Goal: Transaction & Acquisition: Purchase product/service

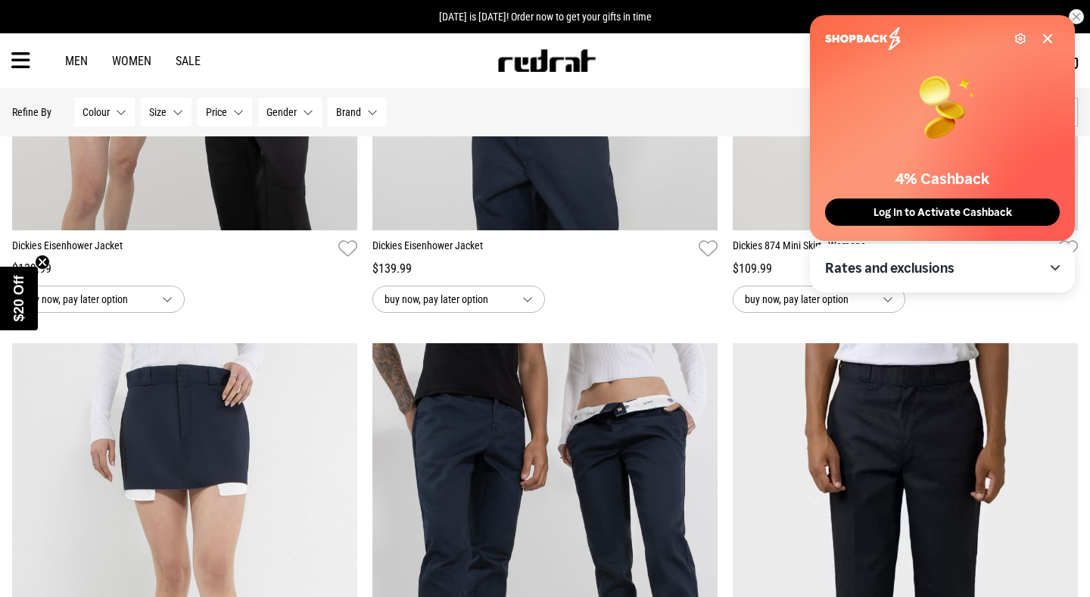
click at [1045, 40] on icon at bounding box center [1048, 39] width 8 height 8
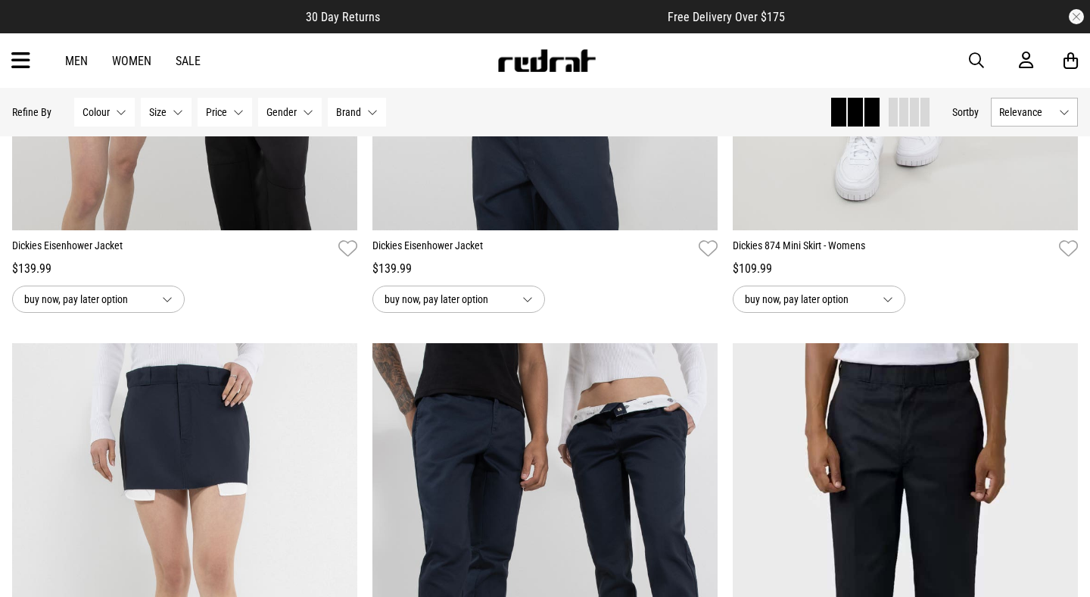
click at [1077, 10] on button "button" at bounding box center [1076, 16] width 15 height 15
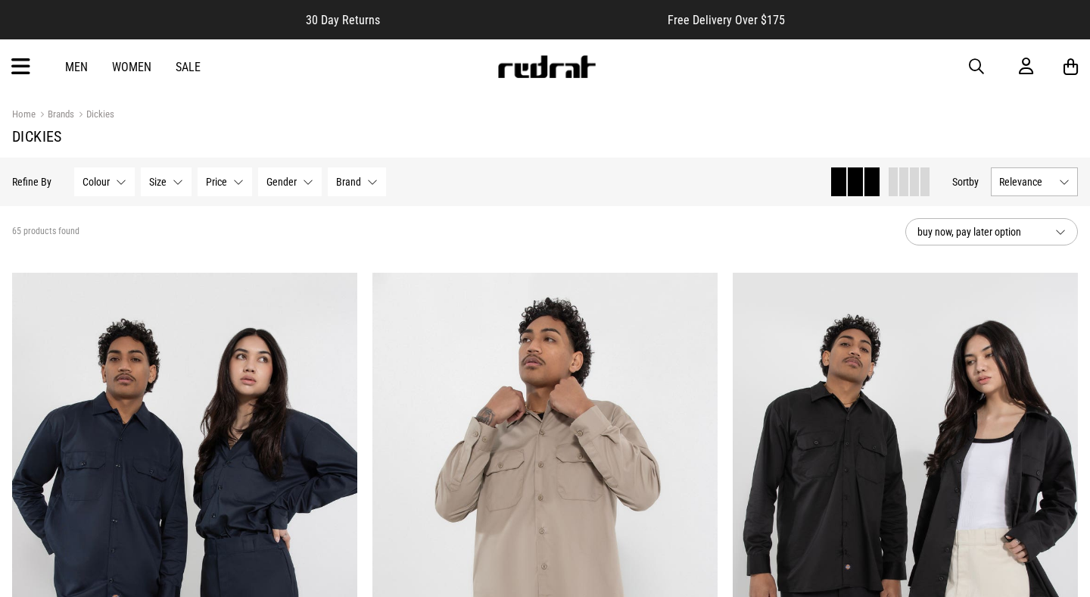
click at [983, 238] on span "buy now, pay later option" at bounding box center [981, 232] width 126 height 18
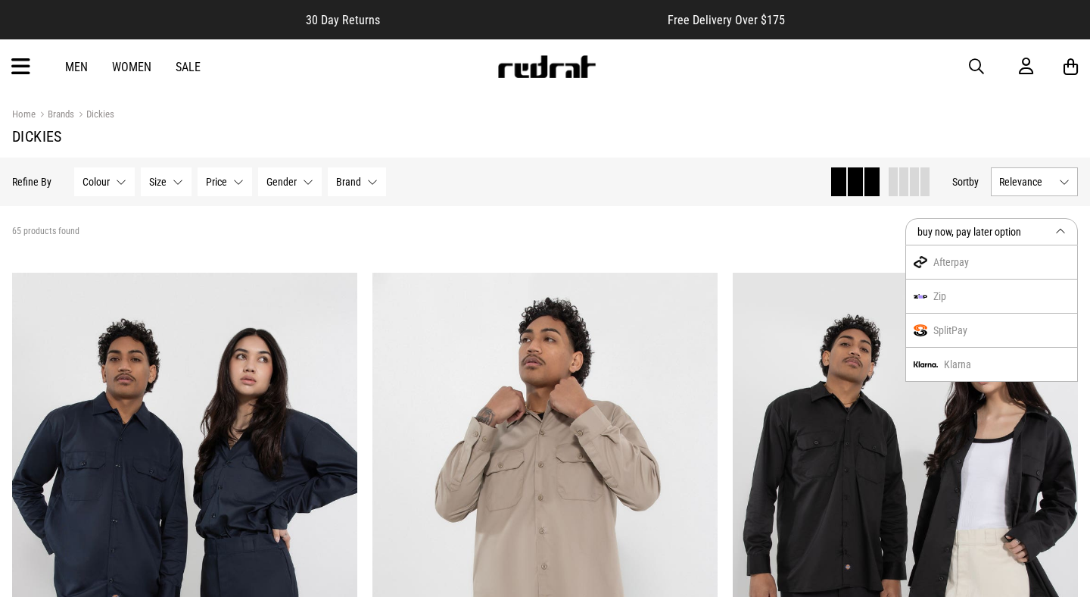
click at [690, 188] on div "Hide Refine s Refine By Filters Colour None selected Colour 0 Selected Clear Be…" at bounding box center [415, 181] width 806 height 33
click at [1076, 181] on button "Relevance" at bounding box center [1034, 181] width 87 height 29
click at [1039, 269] on li "Price (Lowest)" at bounding box center [1035, 265] width 86 height 28
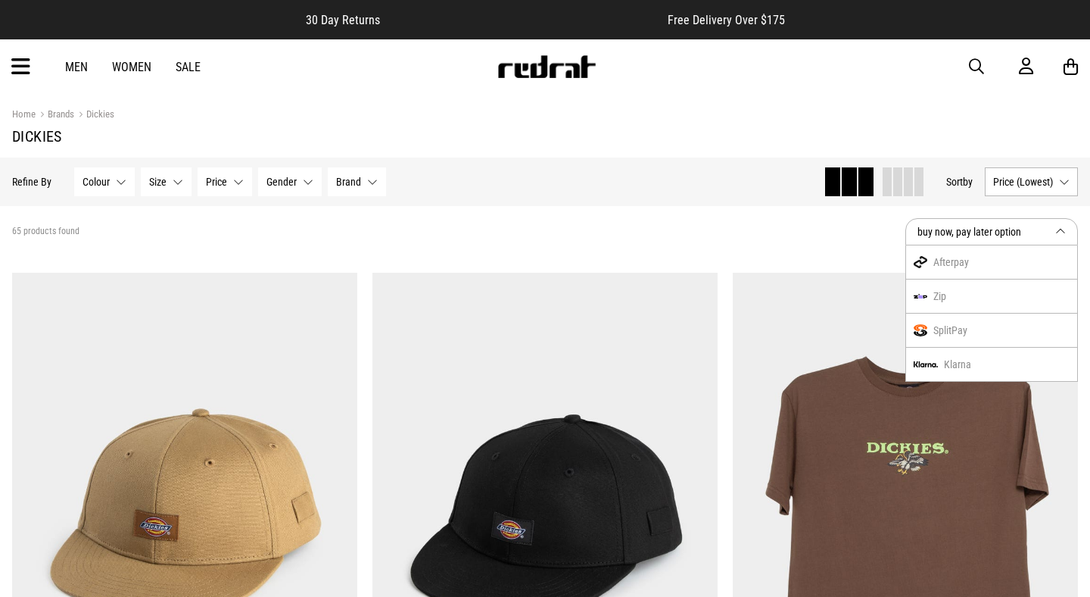
click at [999, 232] on span "buy now, pay later option" at bounding box center [981, 232] width 126 height 18
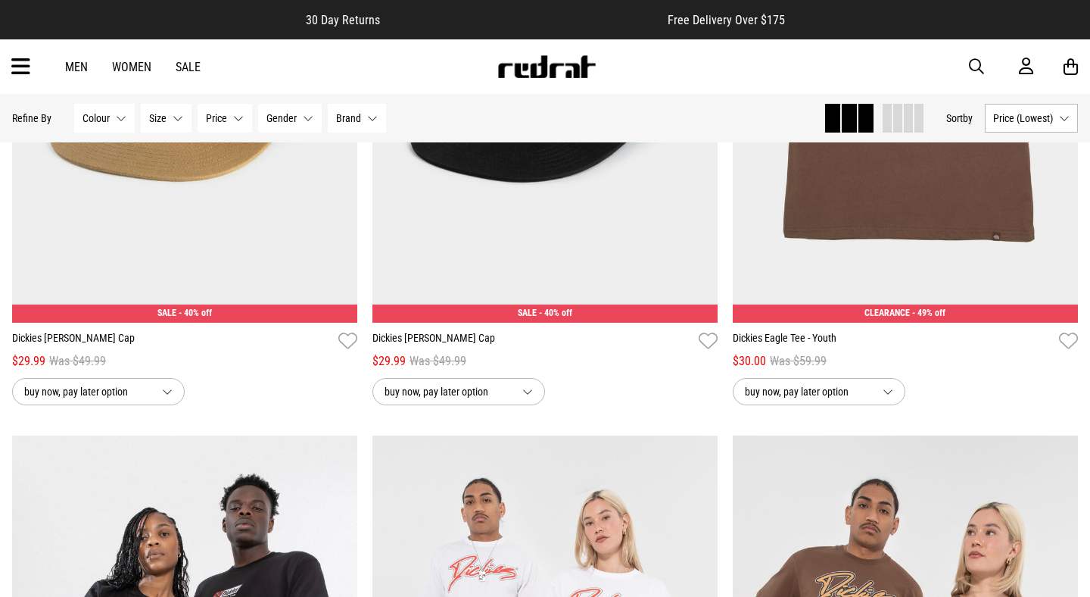
scroll to position [132, 0]
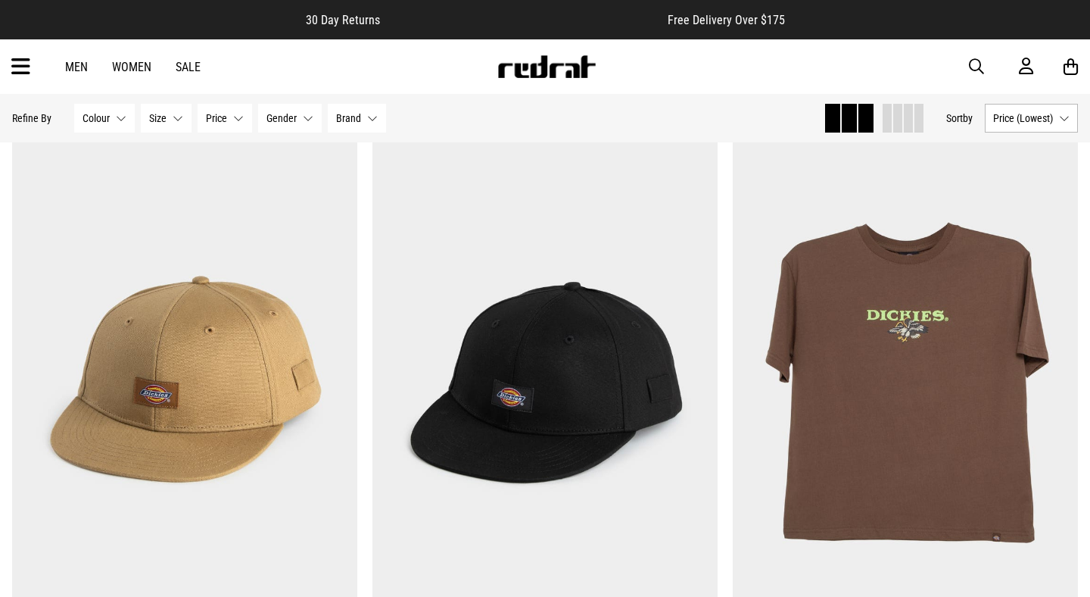
click at [159, 122] on span "Size" at bounding box center [157, 118] width 17 height 12
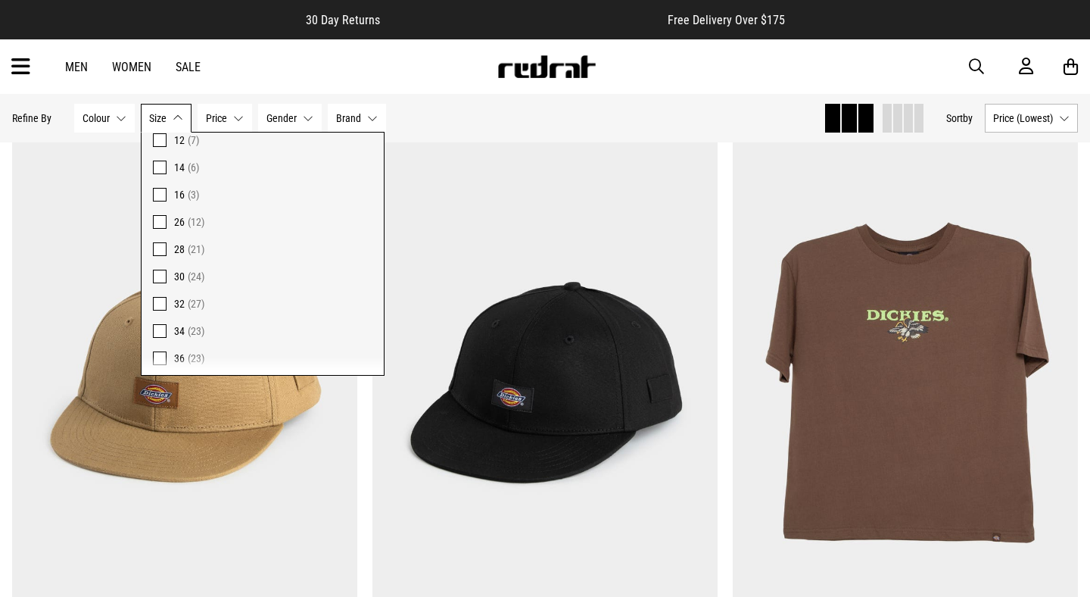
scroll to position [154, 0]
click at [201, 310] on span "(23)" at bounding box center [196, 313] width 17 height 12
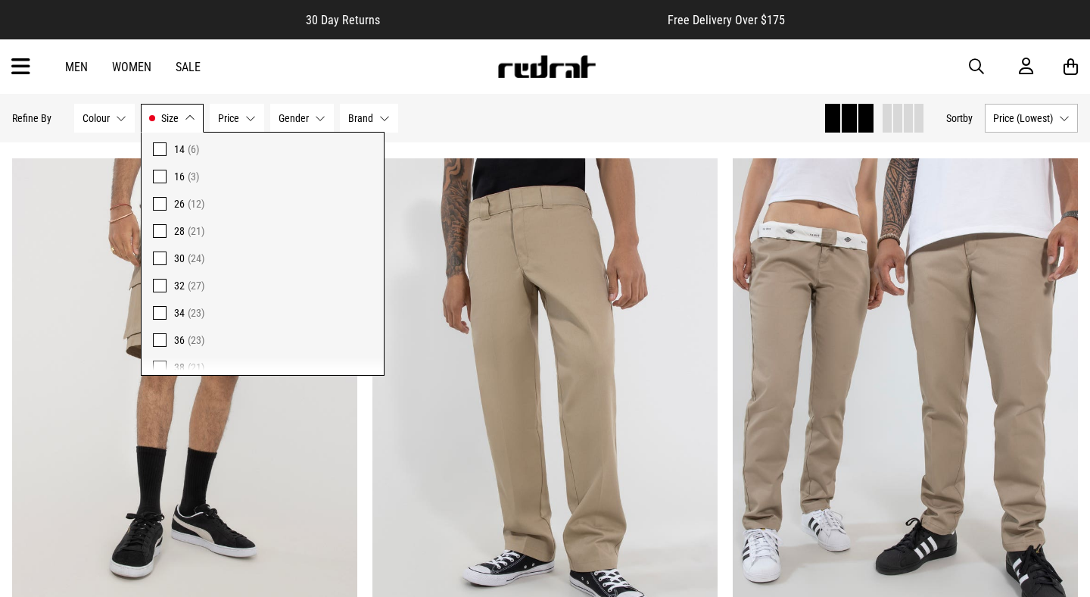
click at [584, 129] on div "Hide Refine s Refine By Filters Colour None selected Colour 0 Selected Clear Be…" at bounding box center [411, 117] width 799 height 33
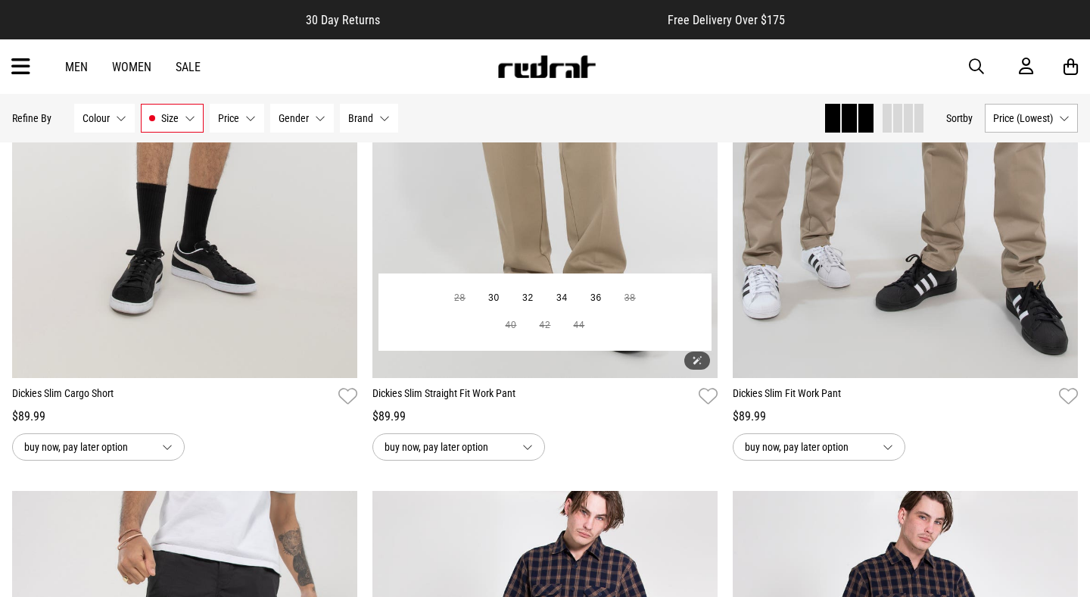
scroll to position [398, 0]
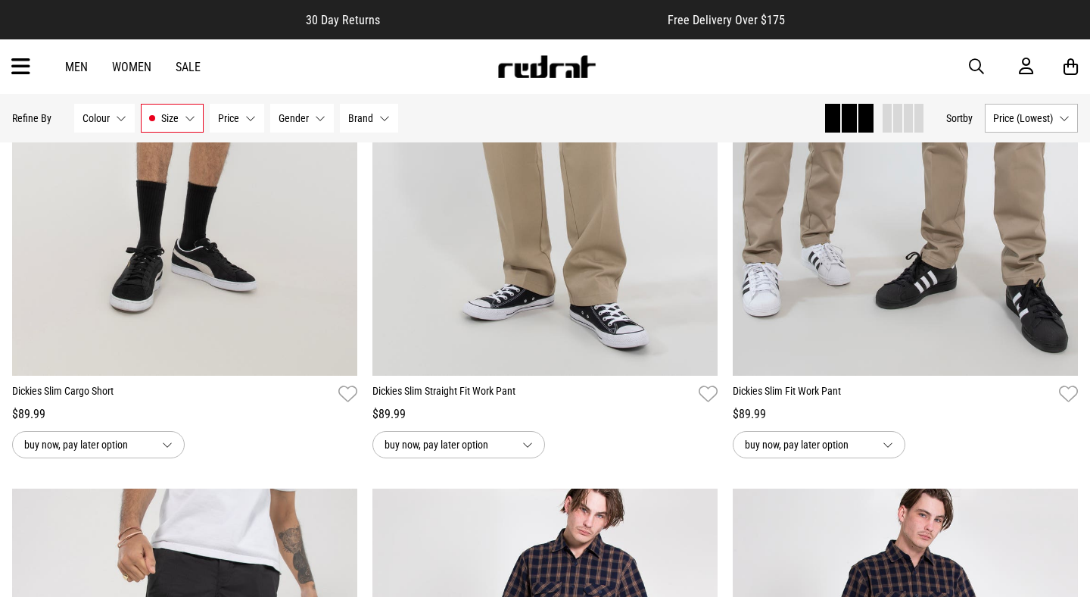
click at [447, 90] on div "Men Women Sale Sign in New Back Footwear Back Mens Back Womens Back Youth & Kid…" at bounding box center [545, 66] width 1090 height 55
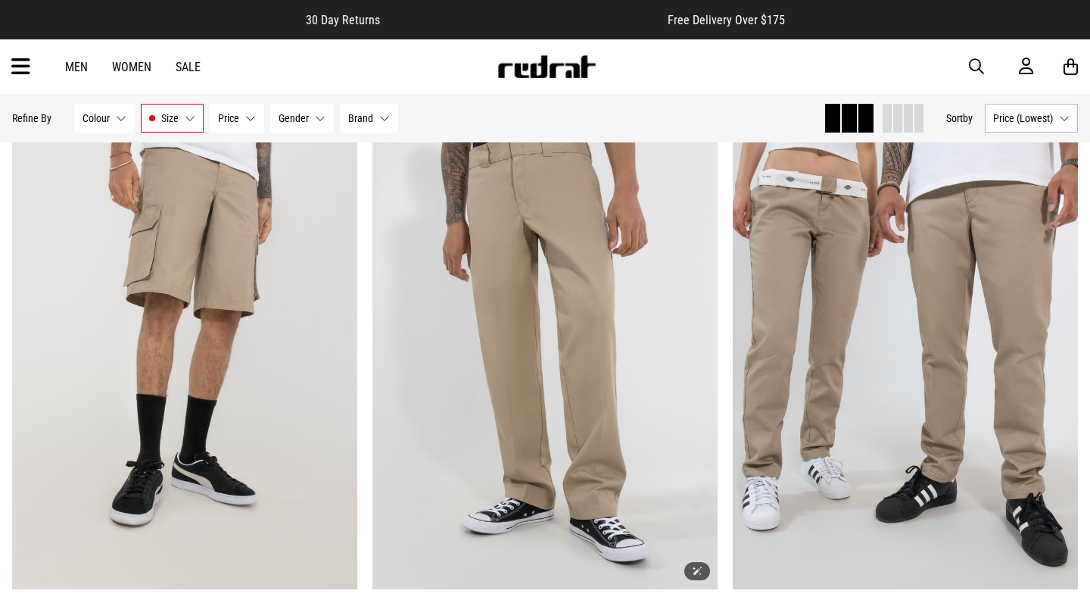
scroll to position [186, 0]
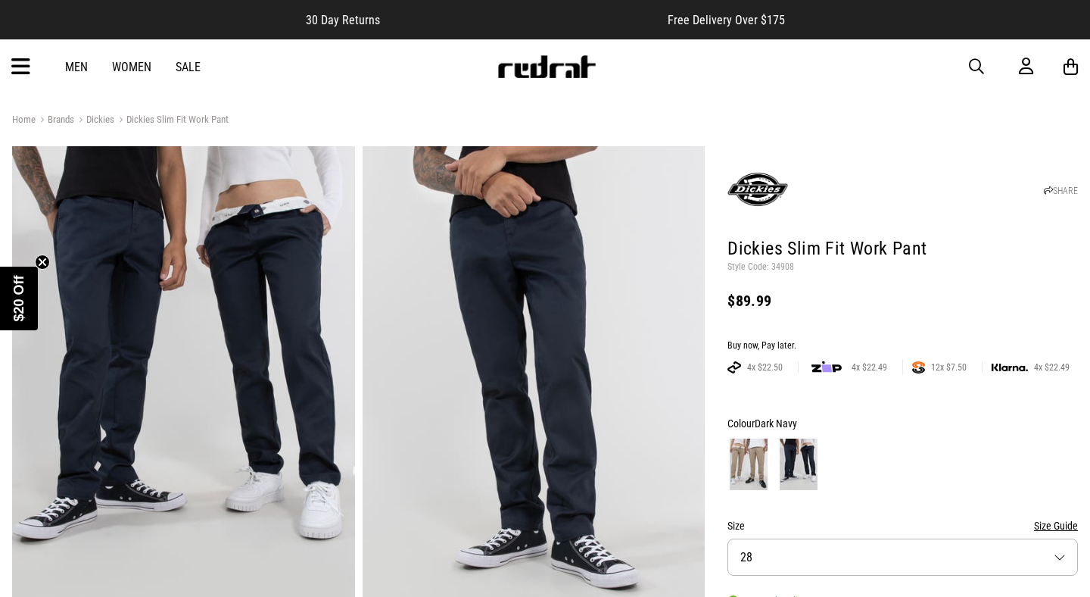
click at [17, 301] on span "$20 Off" at bounding box center [18, 298] width 15 height 46
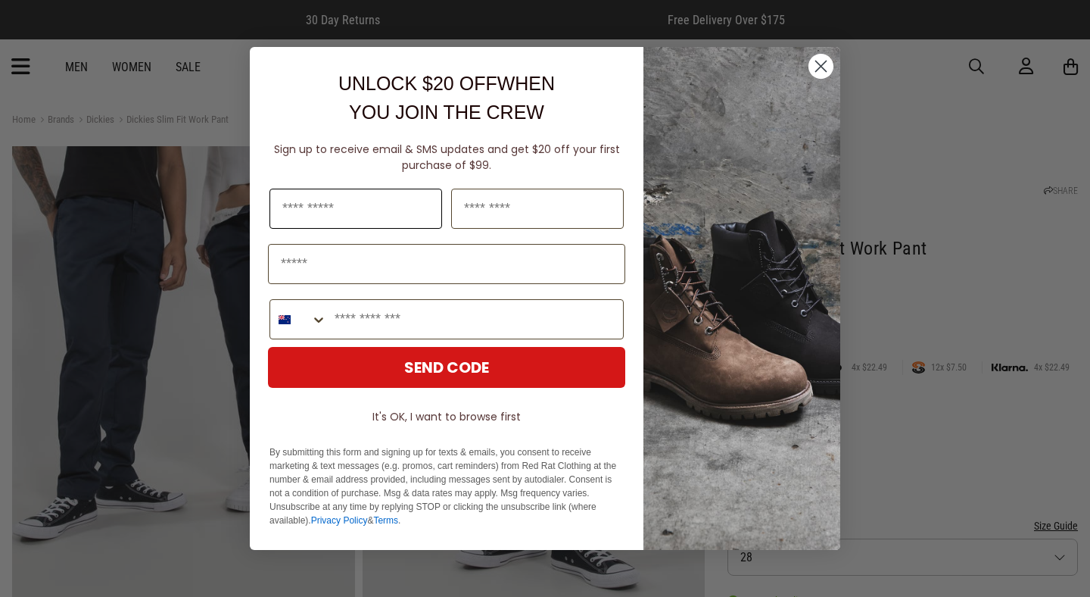
click at [411, 213] on input "First Name" at bounding box center [356, 209] width 173 height 40
type input "******"
type input "*******"
type input "**********"
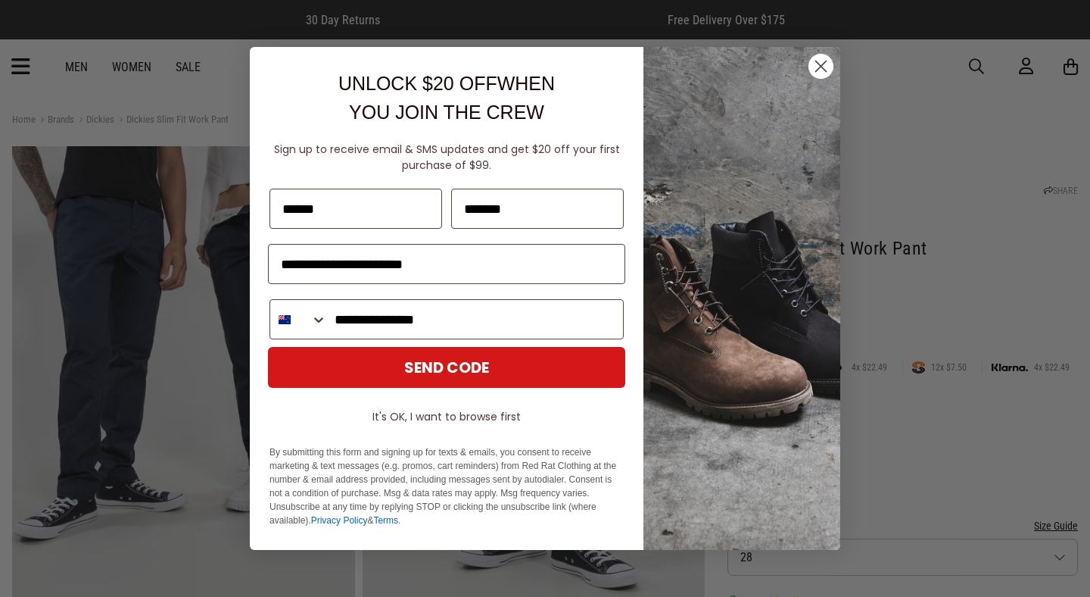
click at [540, 446] on p "By submitting this form and signing up for texts & emails, you consent to recei…" at bounding box center [447, 486] width 354 height 82
click at [479, 359] on button "SEND CODE" at bounding box center [446, 367] width 357 height 41
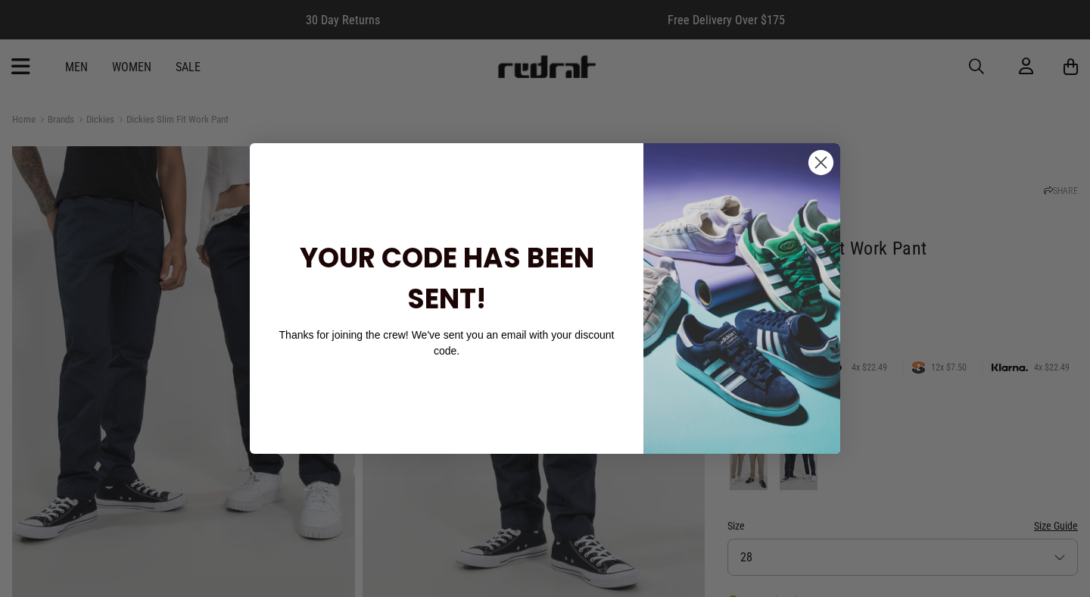
click at [823, 164] on icon "Close dialog" at bounding box center [821, 162] width 11 height 11
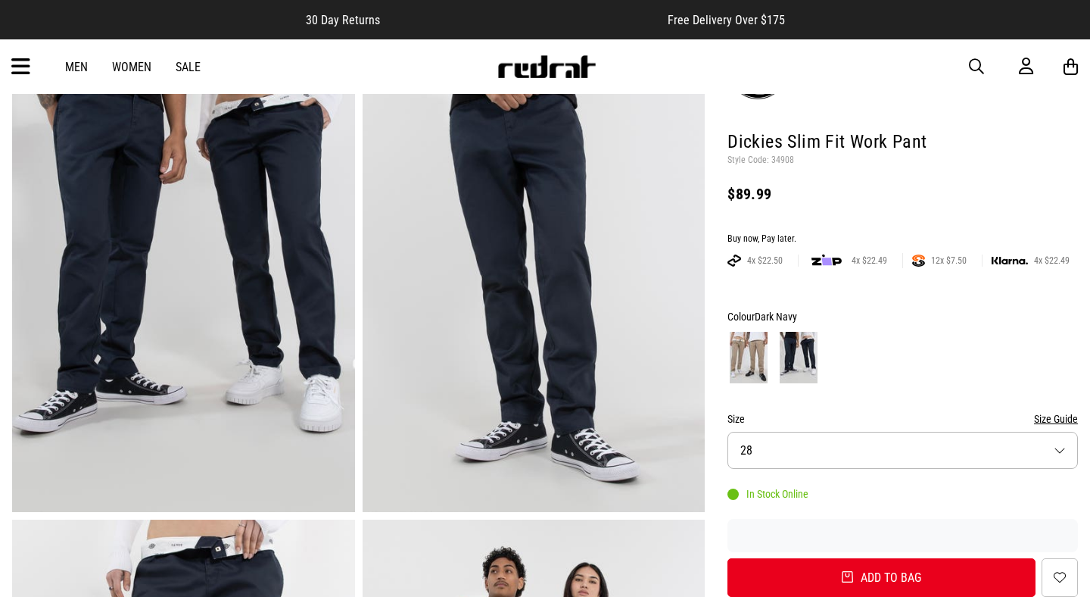
click at [827, 458] on button "Size 28" at bounding box center [903, 450] width 351 height 37
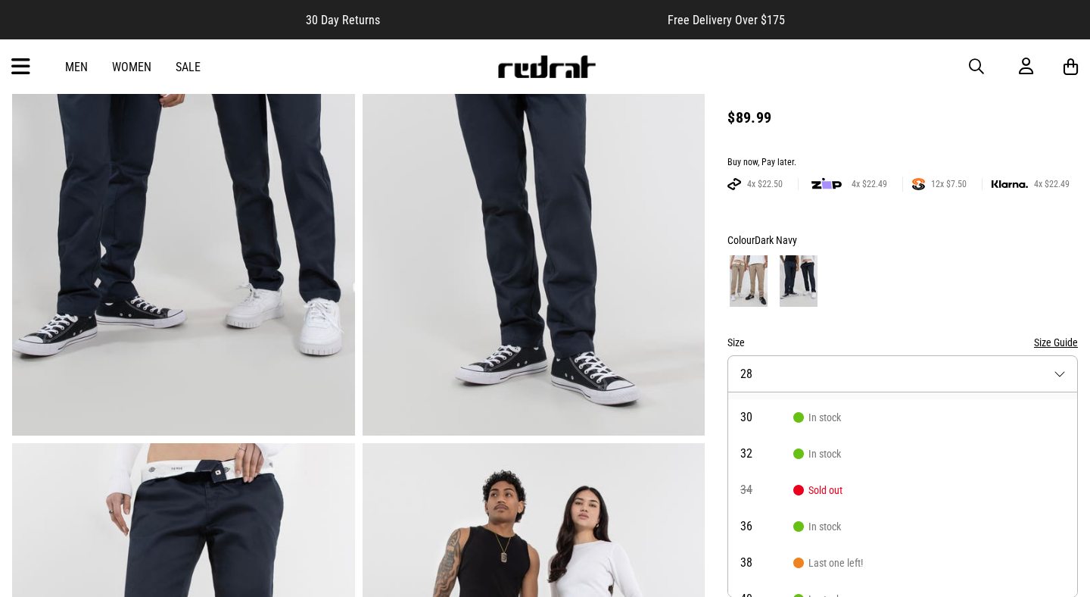
scroll to position [36, 0]
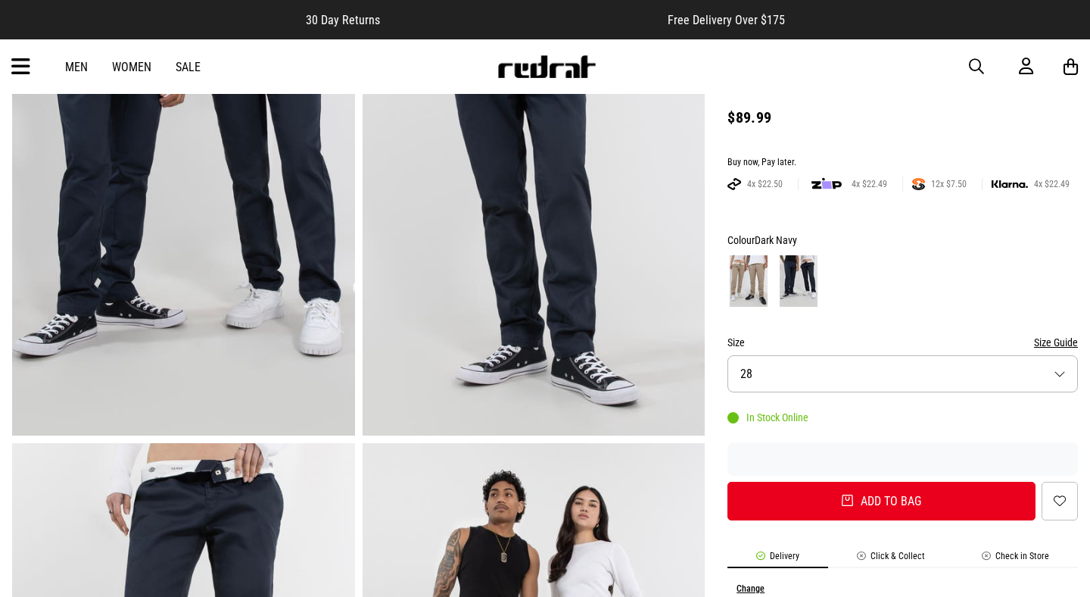
click at [757, 292] on img at bounding box center [749, 280] width 38 height 51
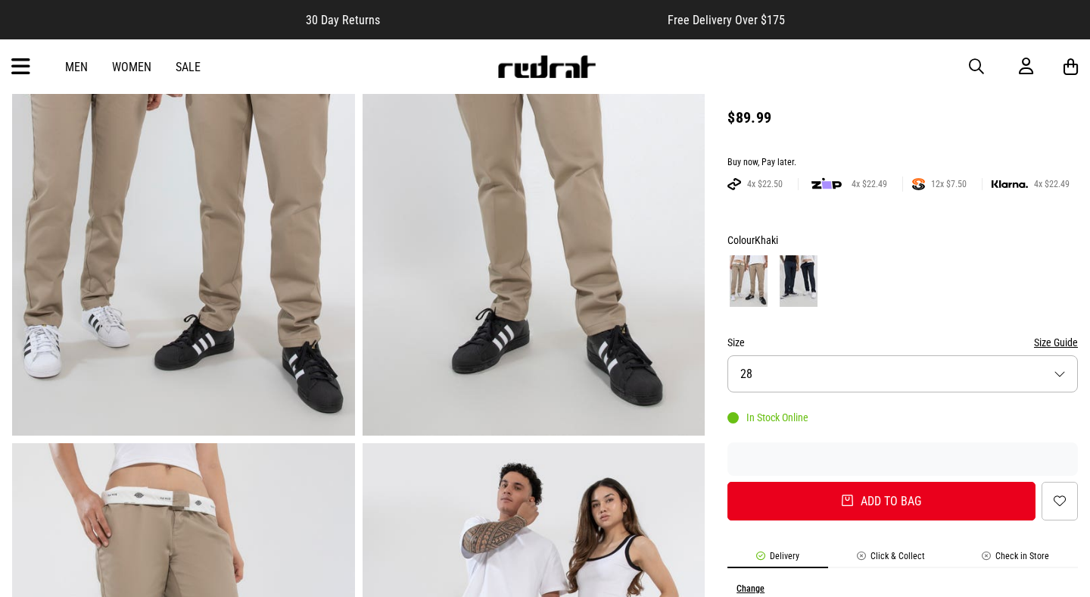
click at [793, 374] on button "Size 28" at bounding box center [903, 373] width 351 height 37
